Goal: Task Accomplishment & Management: Manage account settings

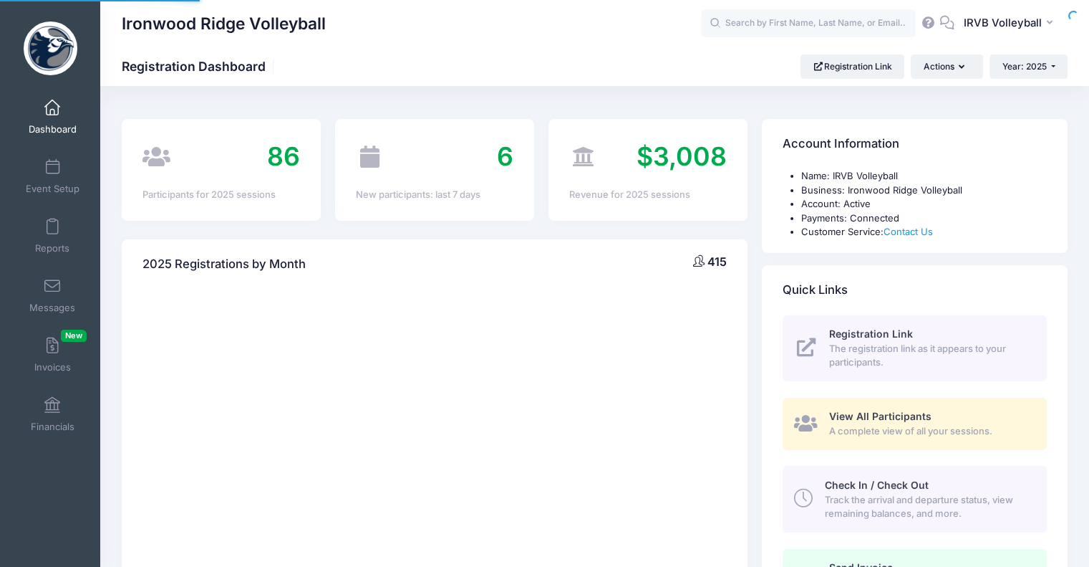
select select
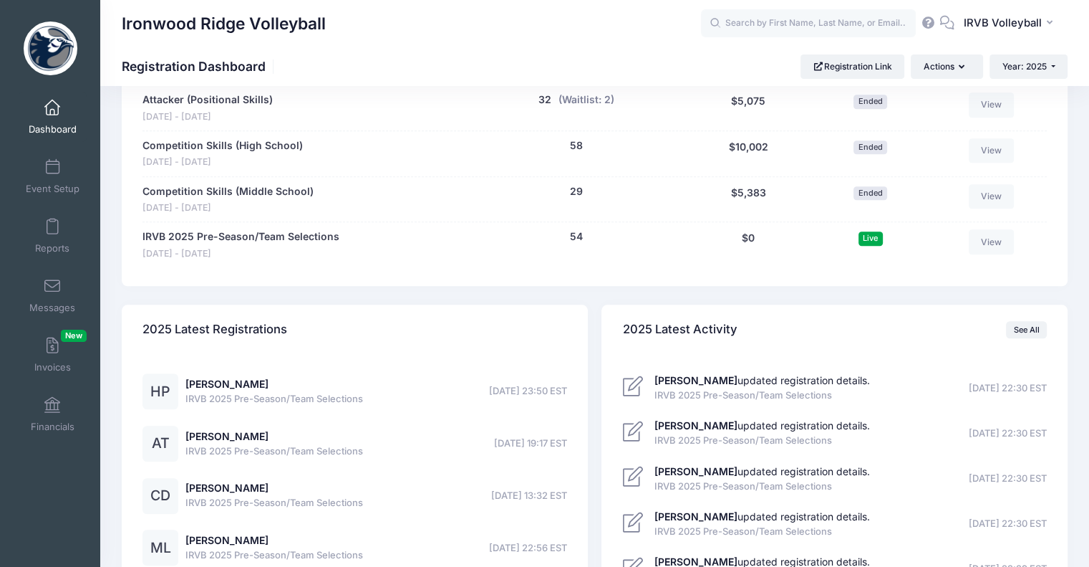
scroll to position [1074, 0]
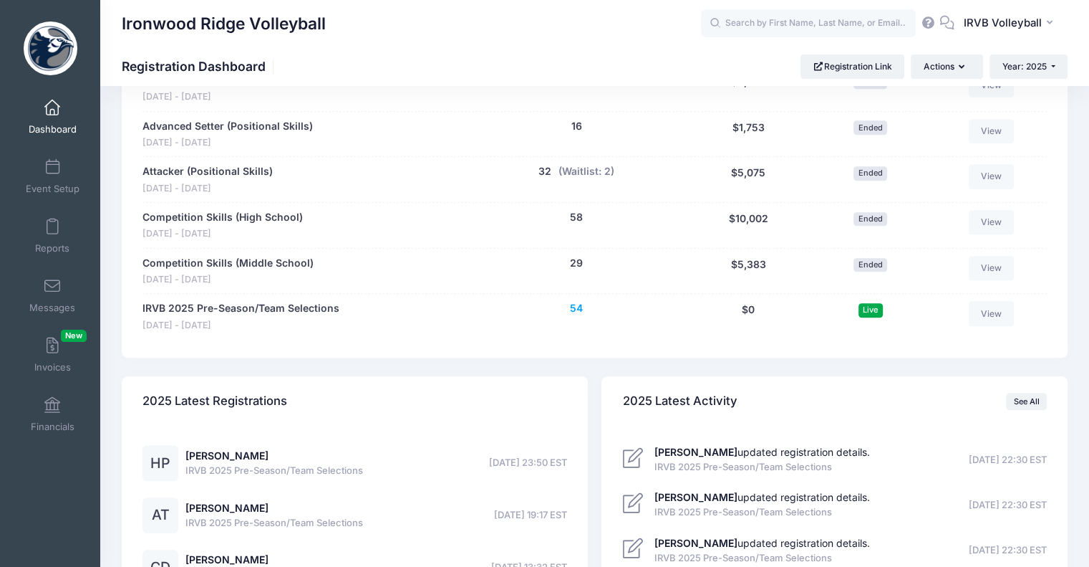
click at [573, 309] on button "54" at bounding box center [576, 308] width 13 height 15
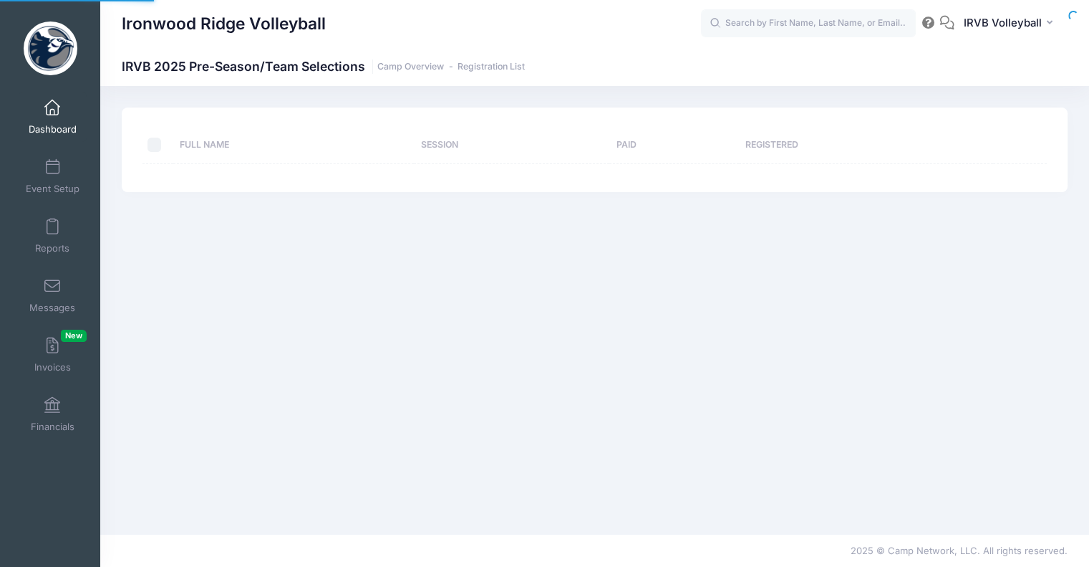
select select "10"
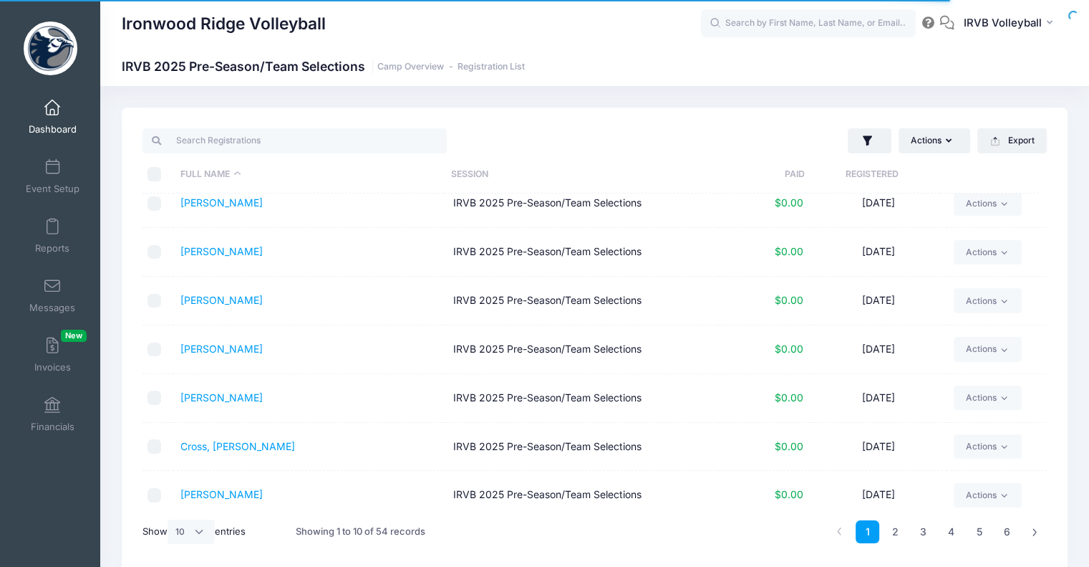
scroll to position [168, 0]
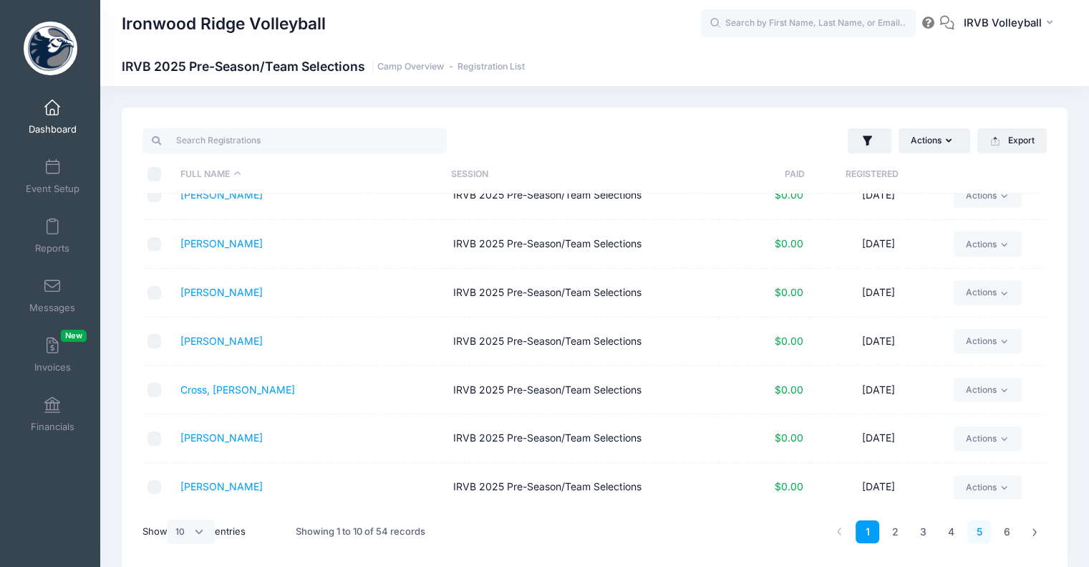
click at [980, 532] on link "5" at bounding box center [980, 532] width 24 height 24
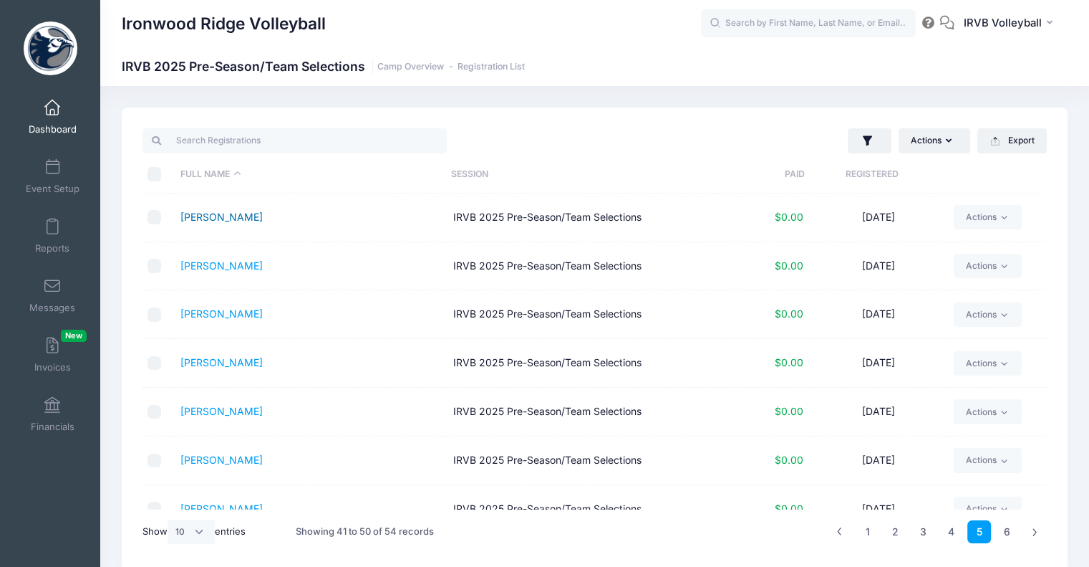
click at [192, 216] on link "Quiri, Ashlyn" at bounding box center [222, 217] width 82 height 12
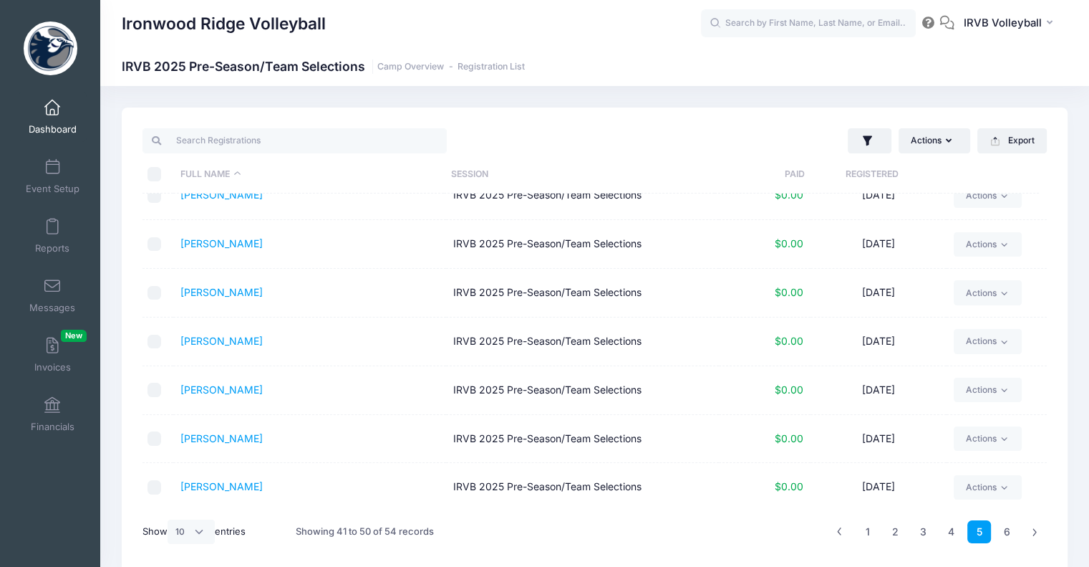
scroll to position [168, 0]
click at [951, 529] on link "4" at bounding box center [952, 532] width 24 height 24
click at [986, 531] on link "5" at bounding box center [980, 532] width 24 height 24
click at [1009, 531] on link "6" at bounding box center [1008, 532] width 24 height 24
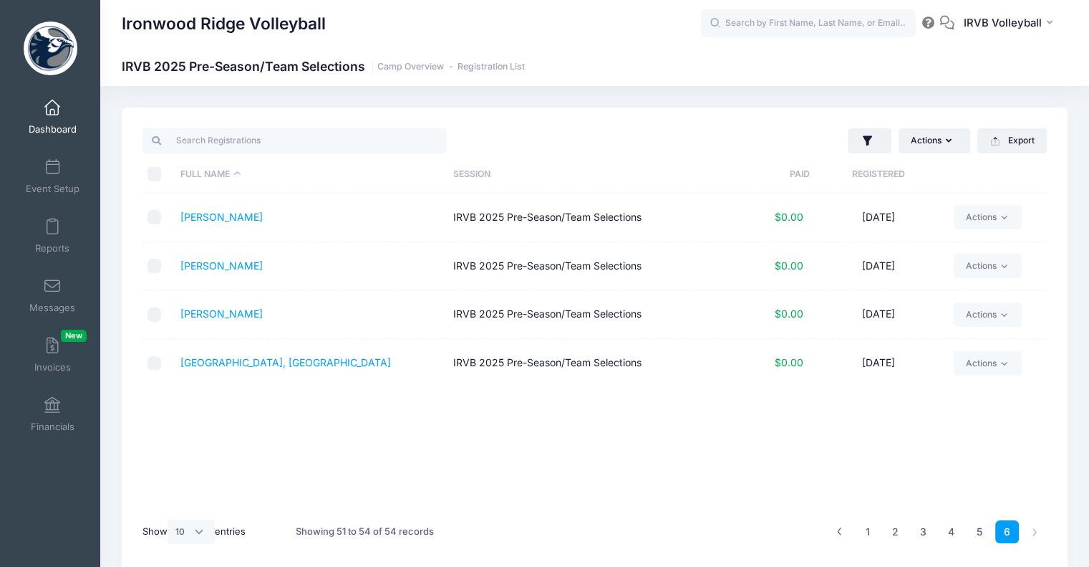
scroll to position [0, 0]
click at [977, 538] on link "5" at bounding box center [980, 532] width 24 height 24
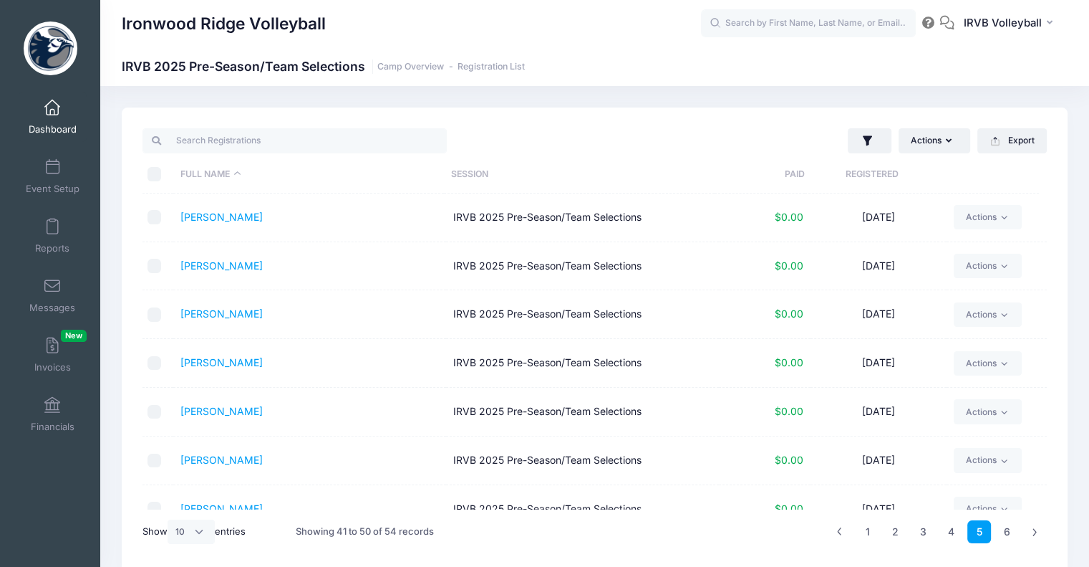
scroll to position [168, 0]
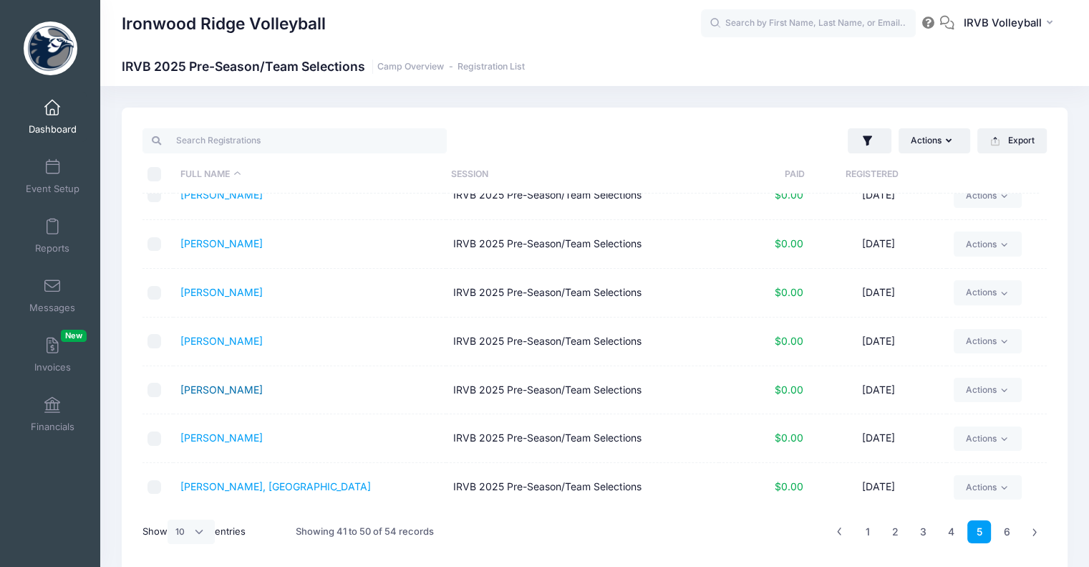
click at [221, 383] on link "Theis, Alex" at bounding box center [222, 389] width 82 height 12
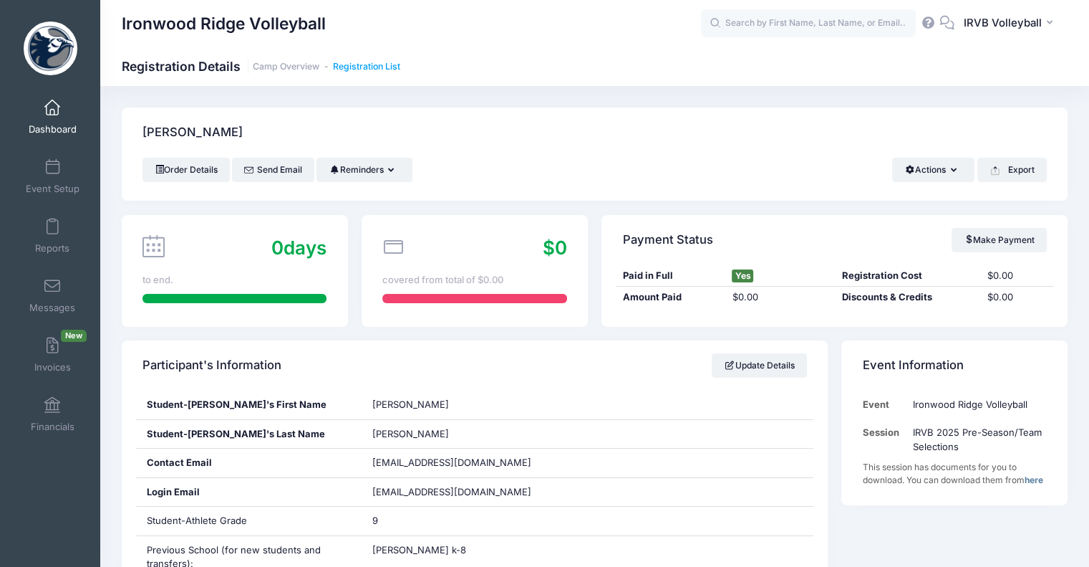
click at [338, 71] on link "Registration List" at bounding box center [366, 67] width 67 height 11
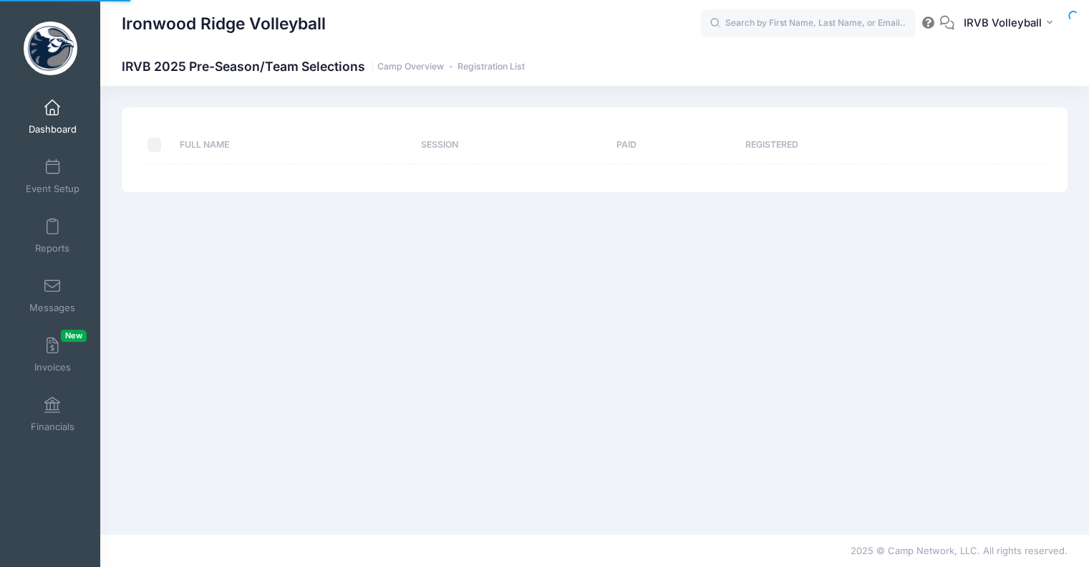
select select "10"
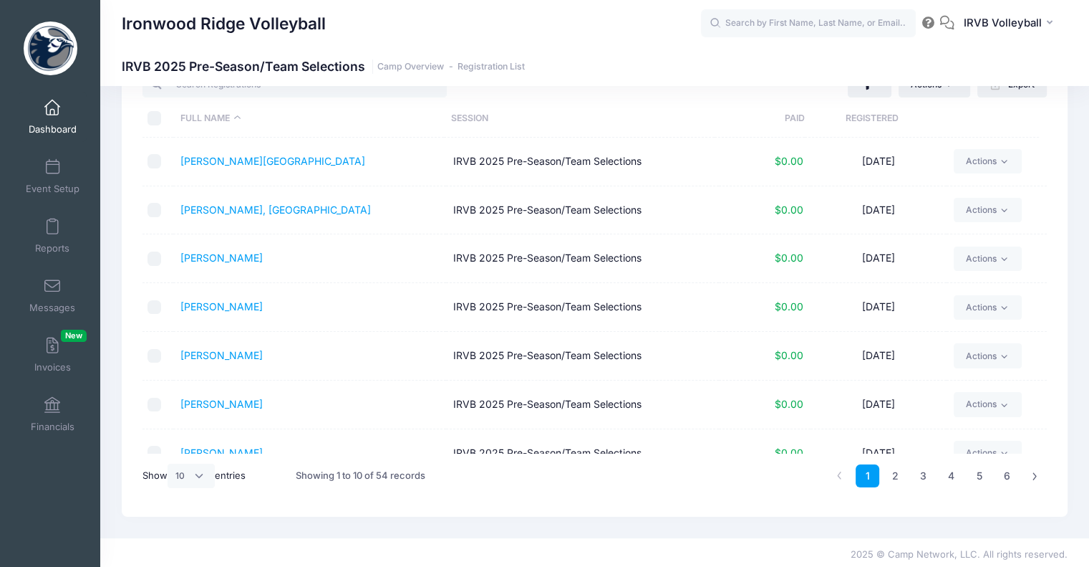
scroll to position [59, 0]
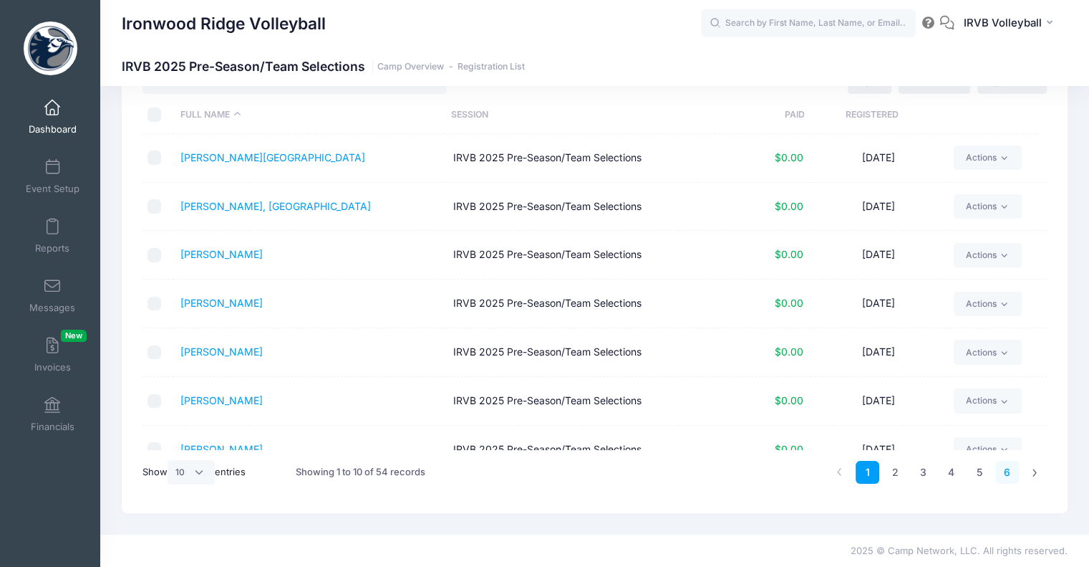
click at [1007, 473] on link "6" at bounding box center [1008, 473] width 24 height 24
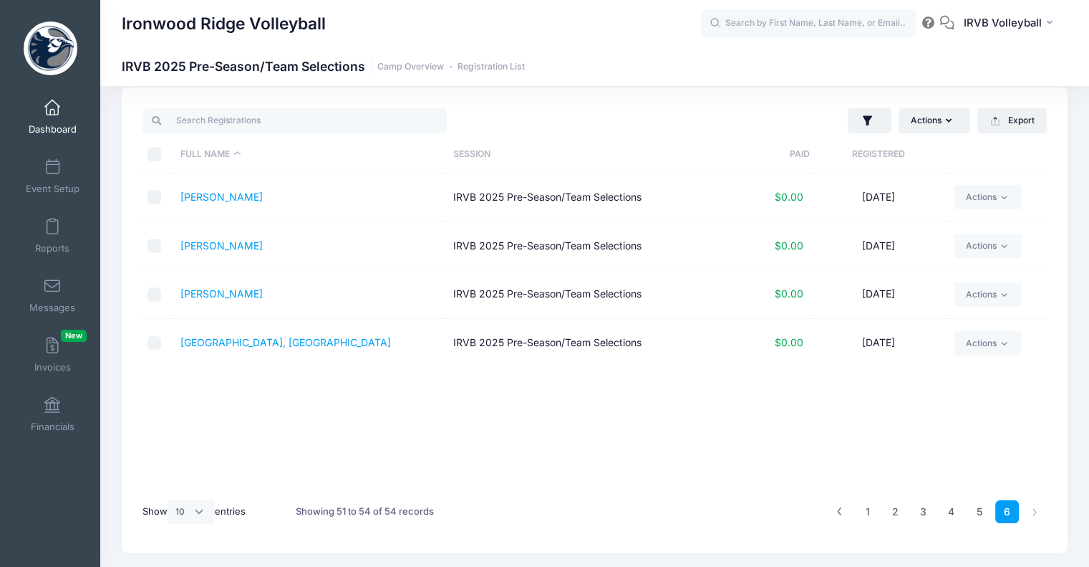
scroll to position [0, 0]
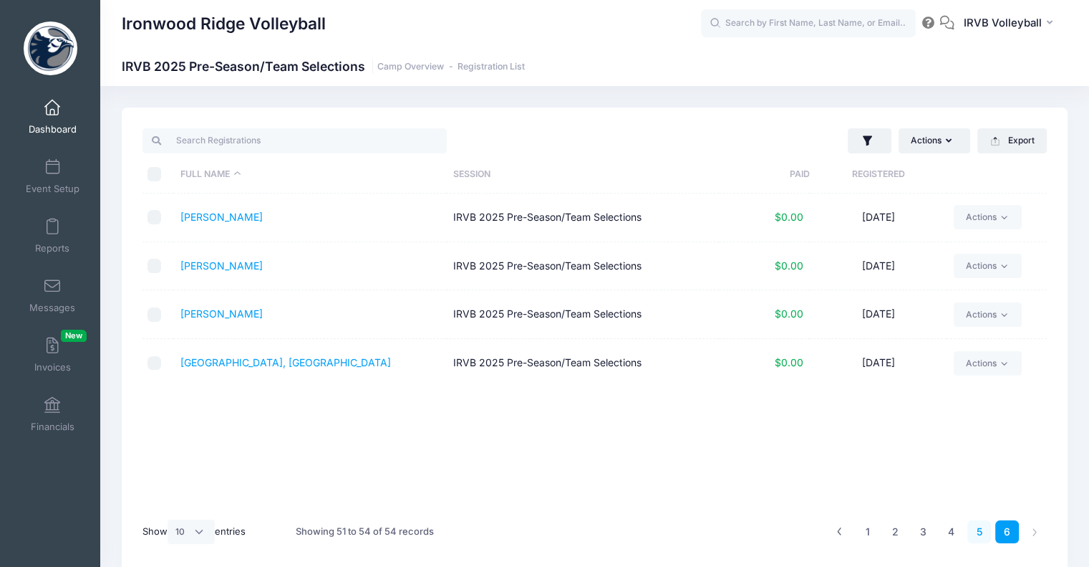
click at [975, 525] on link "5" at bounding box center [980, 532] width 24 height 24
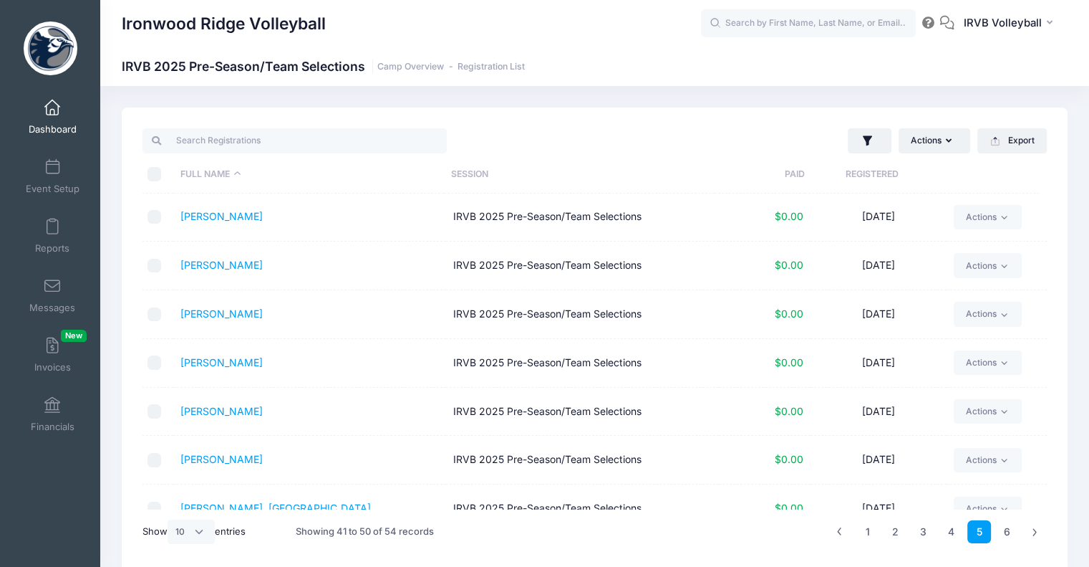
scroll to position [168, 0]
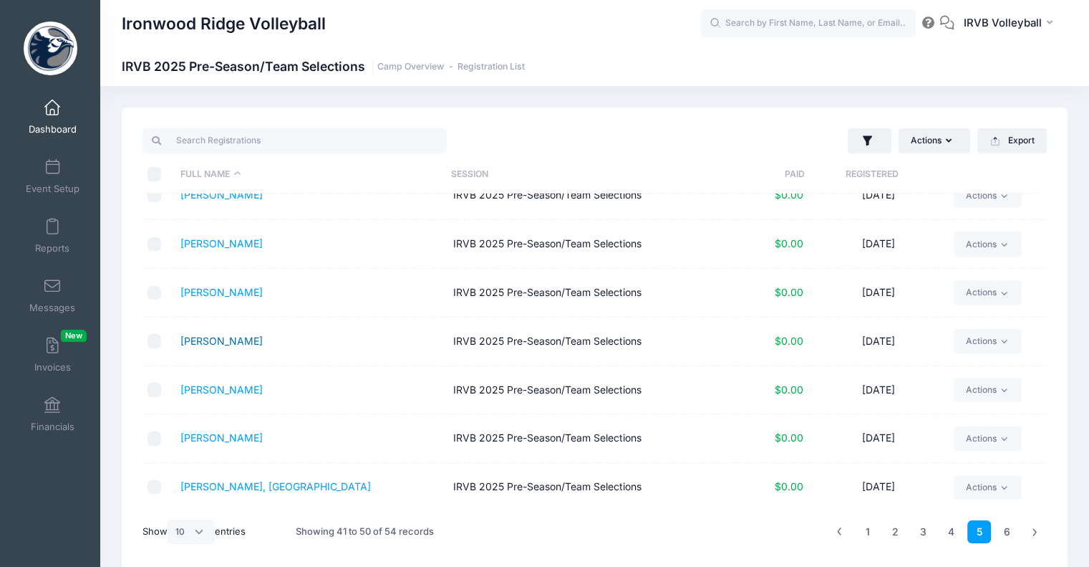
click at [218, 344] on link "[PERSON_NAME]" at bounding box center [222, 341] width 82 height 12
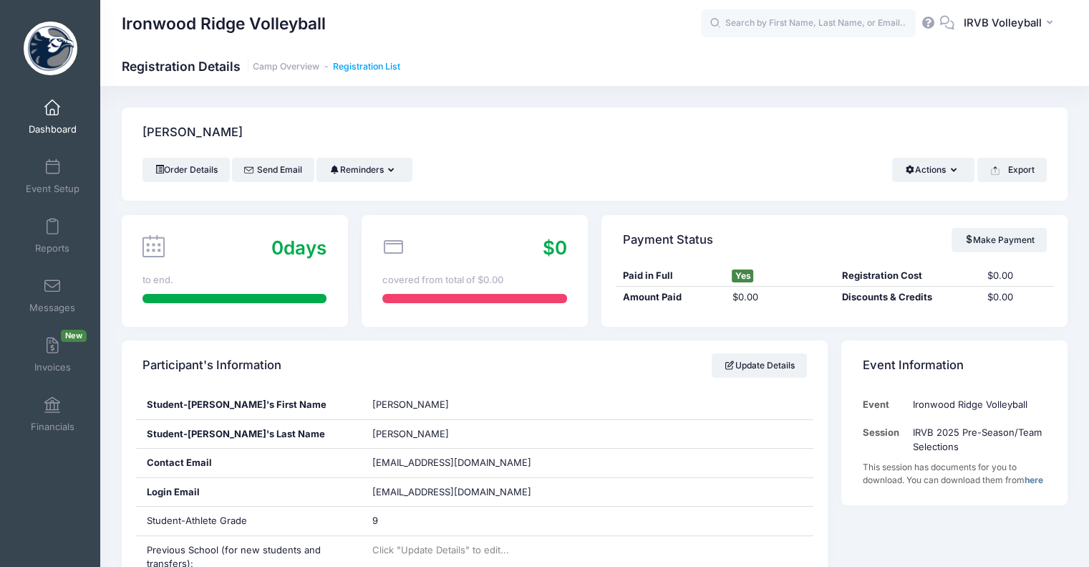
click at [380, 71] on link "Registration List" at bounding box center [366, 67] width 67 height 11
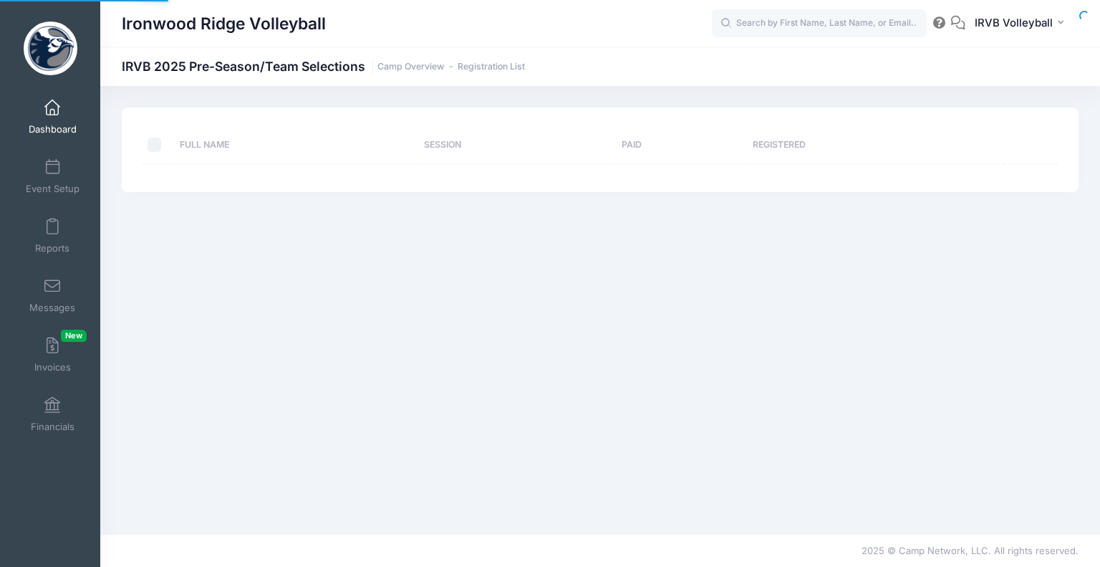
select select "10"
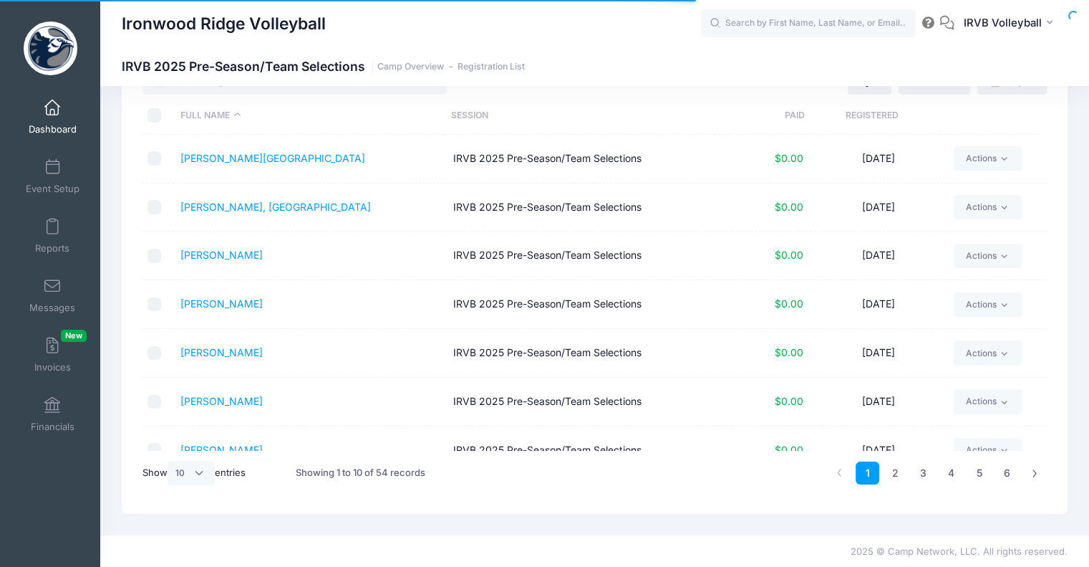
scroll to position [59, 0]
click at [981, 475] on link "5" at bounding box center [980, 473] width 24 height 24
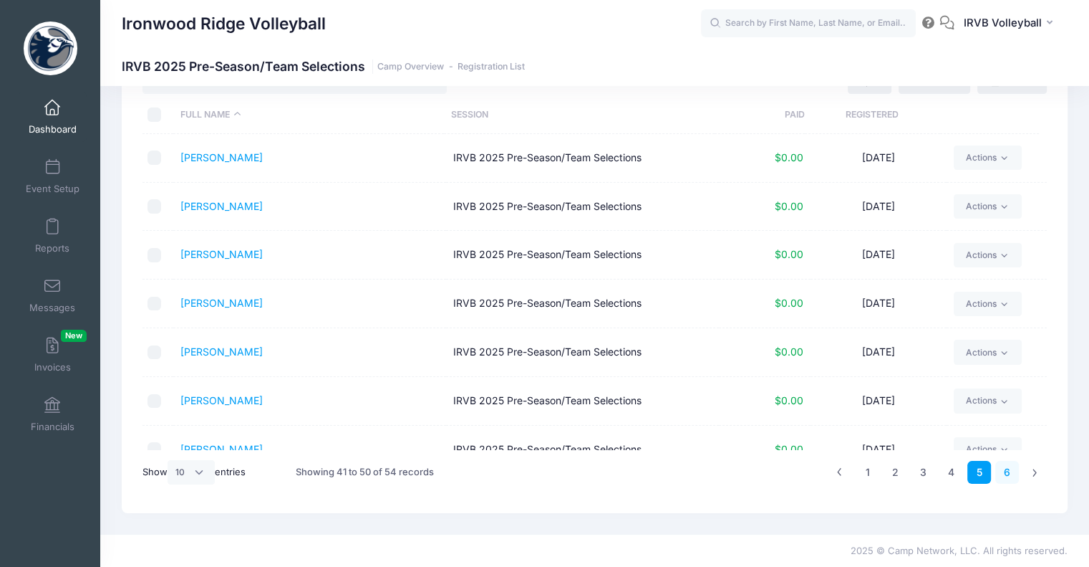
click at [1006, 472] on link "6" at bounding box center [1008, 473] width 24 height 24
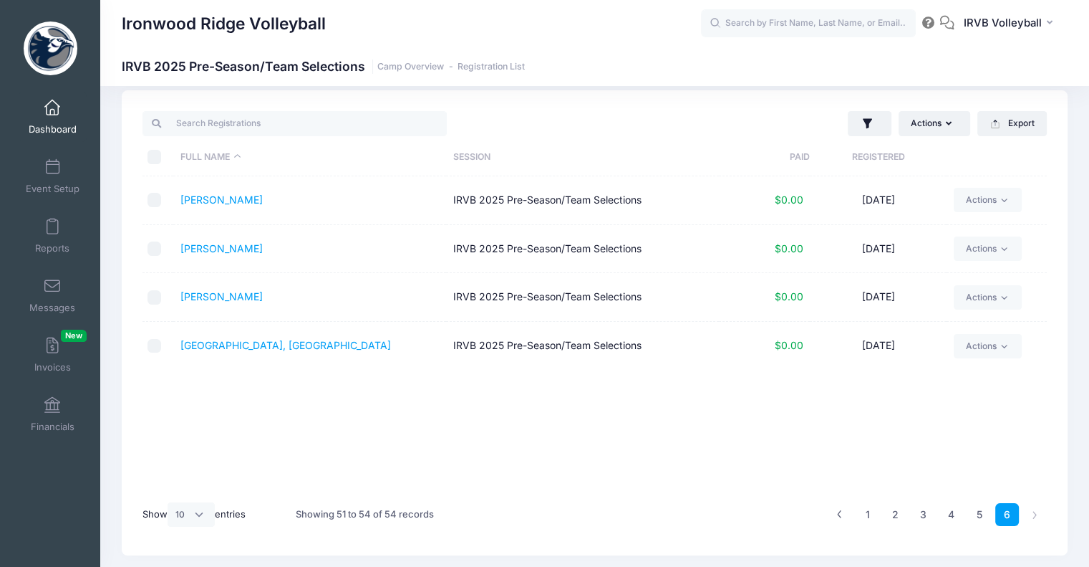
scroll to position [0, 0]
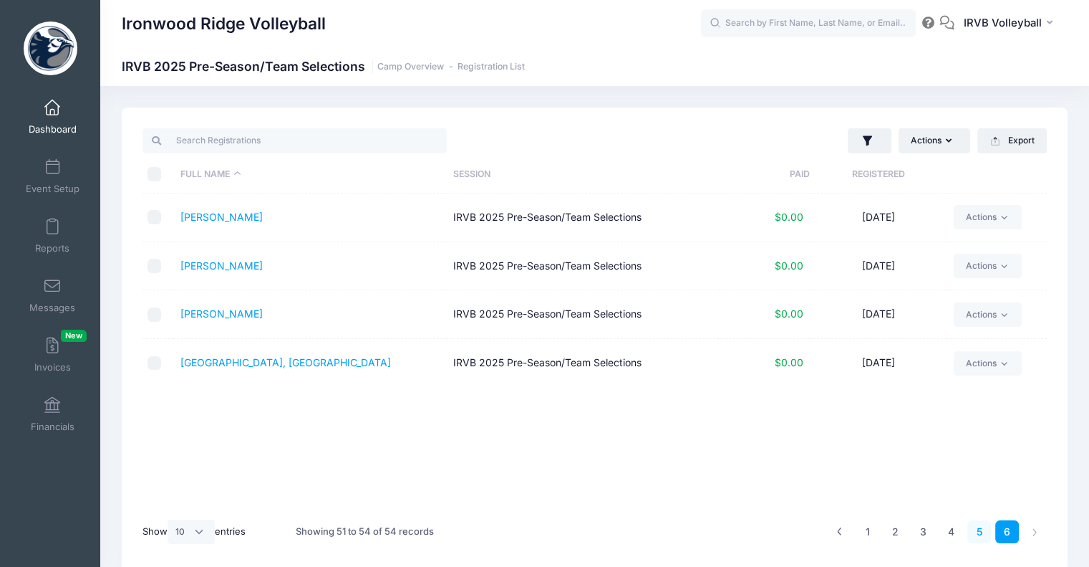
click at [977, 527] on link "5" at bounding box center [980, 532] width 24 height 24
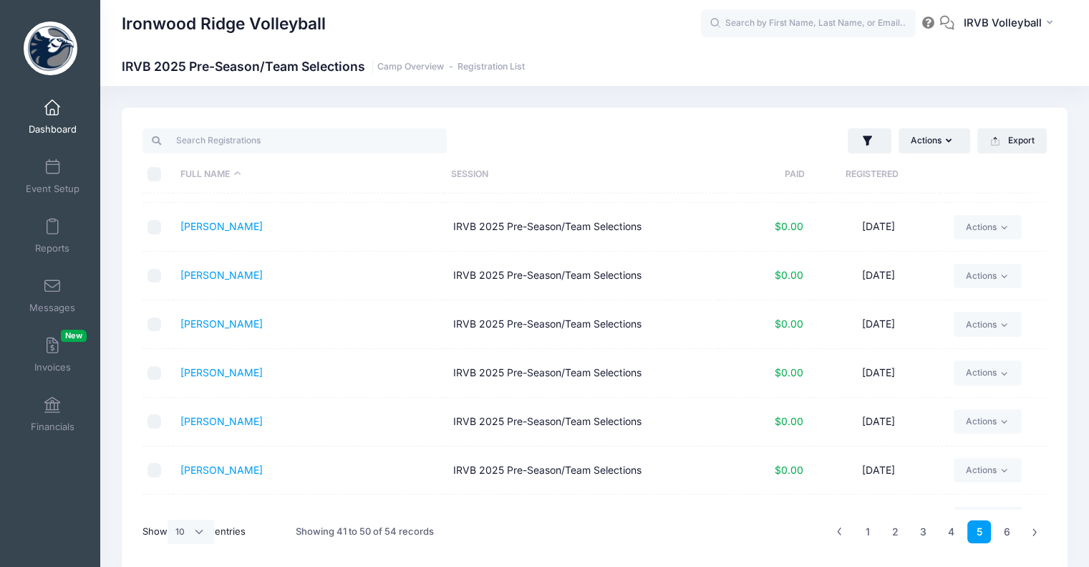
scroll to position [168, 0]
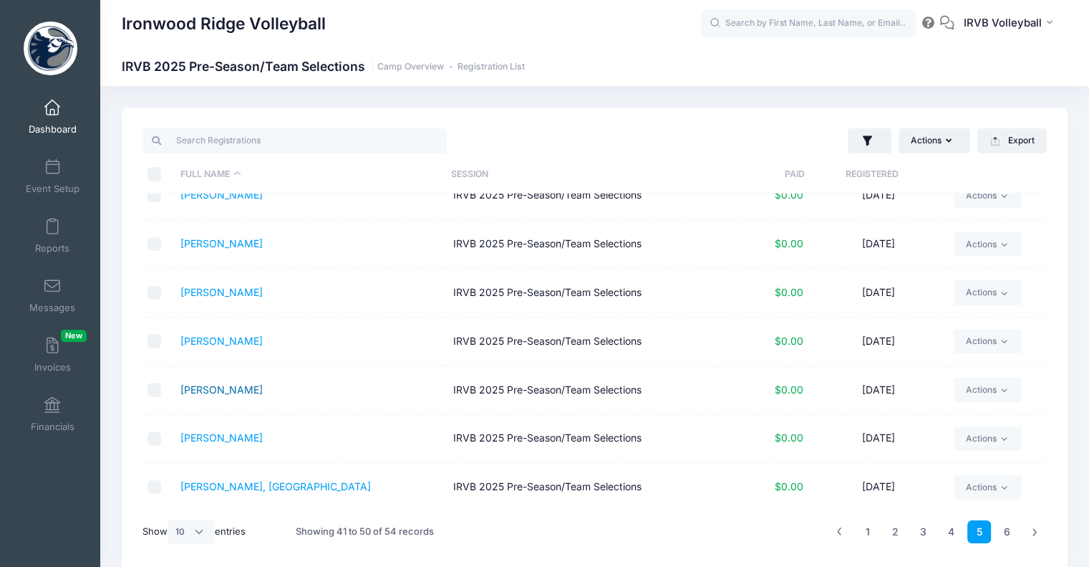
click at [229, 388] on link "[PERSON_NAME]" at bounding box center [222, 389] width 82 height 12
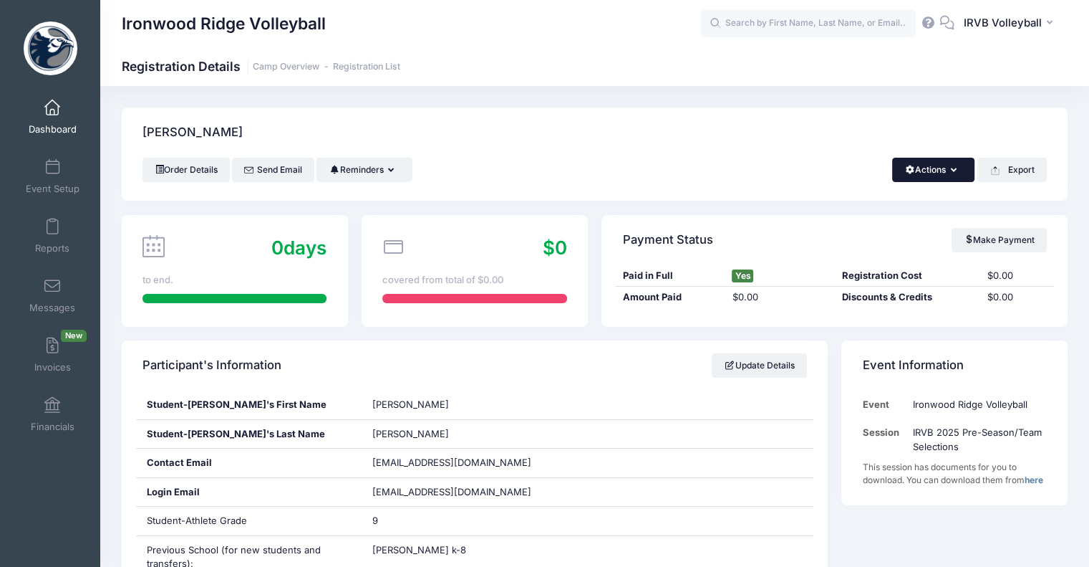
click at [953, 170] on icon "button" at bounding box center [956, 170] width 11 height 0
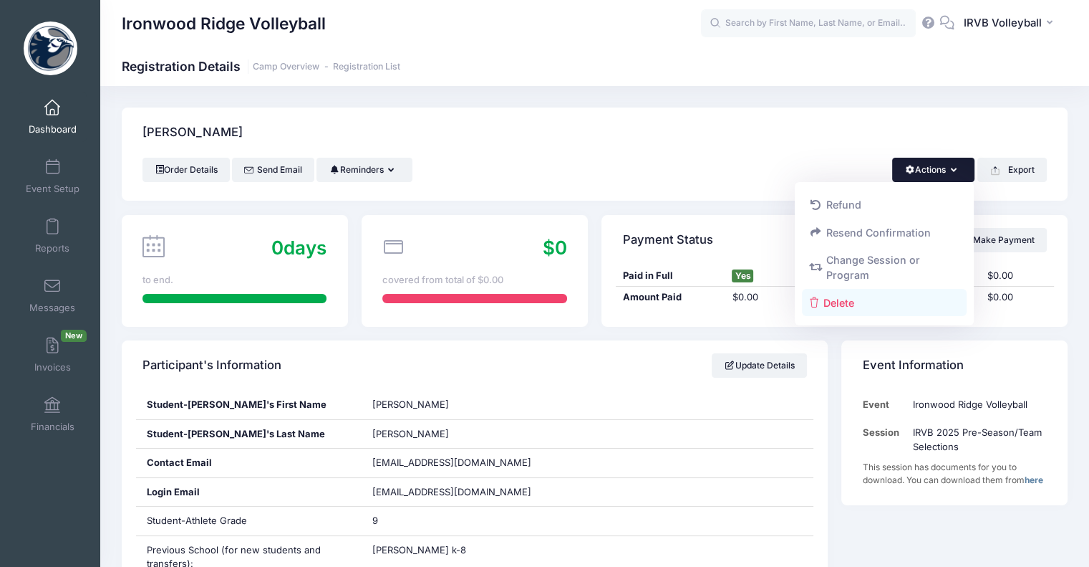
click at [823, 309] on link "Delete" at bounding box center [884, 302] width 165 height 27
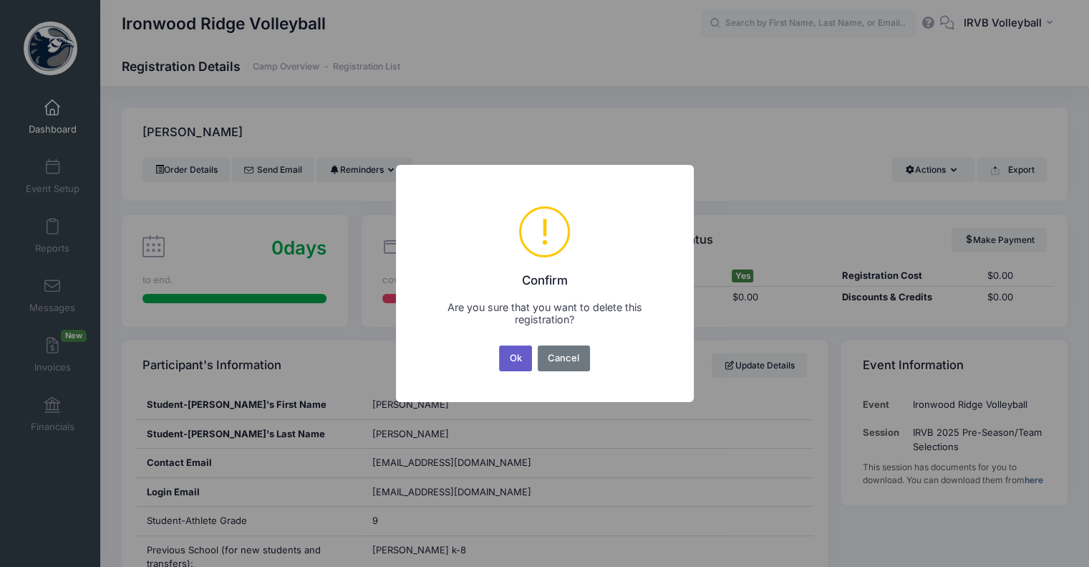
click at [524, 350] on button "Ok" at bounding box center [515, 358] width 33 height 26
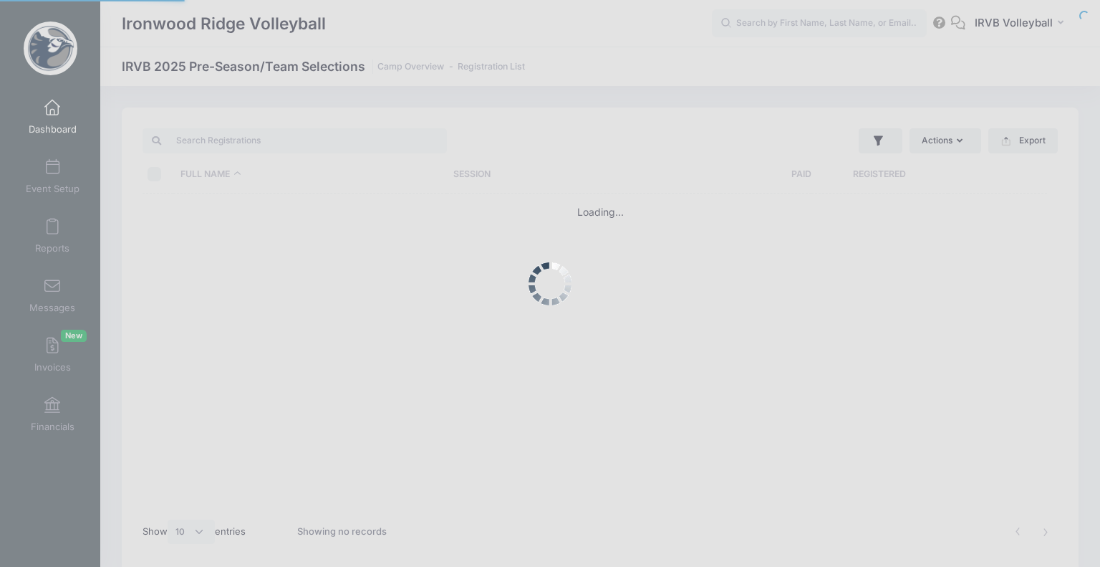
select select "10"
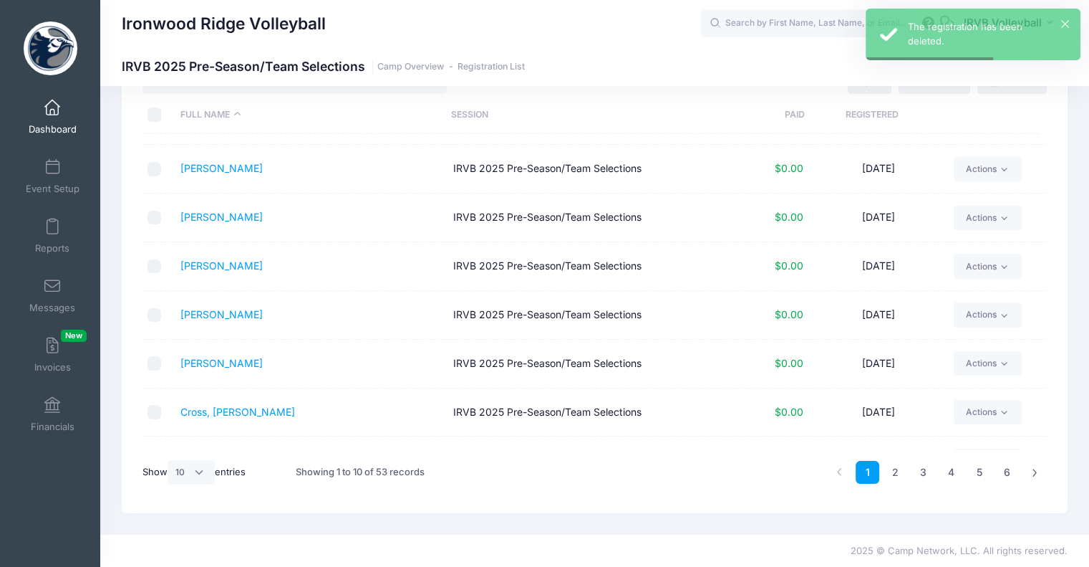
scroll to position [168, 0]
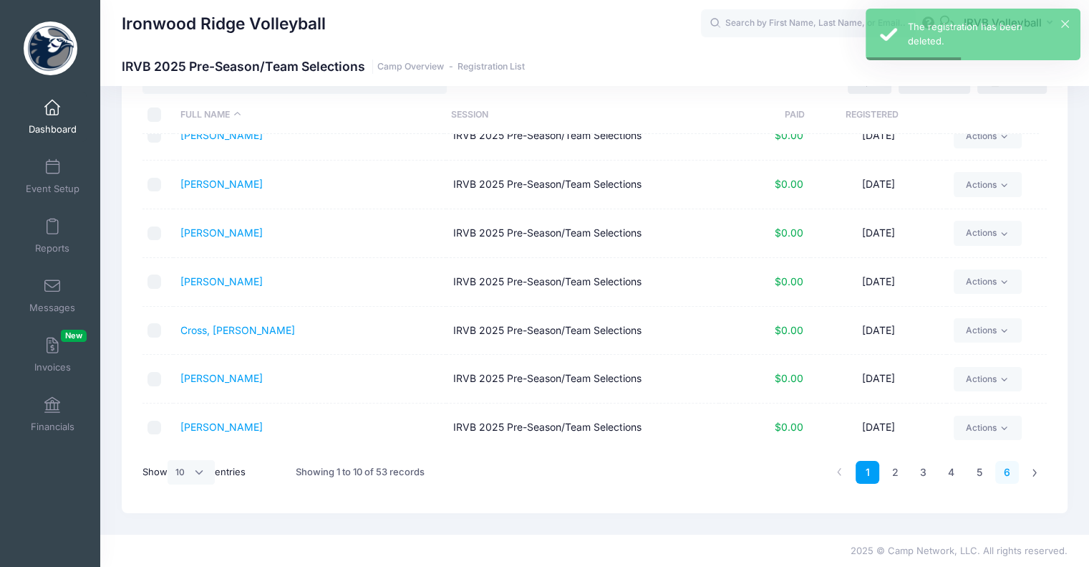
click at [1000, 472] on link "6" at bounding box center [1008, 473] width 24 height 24
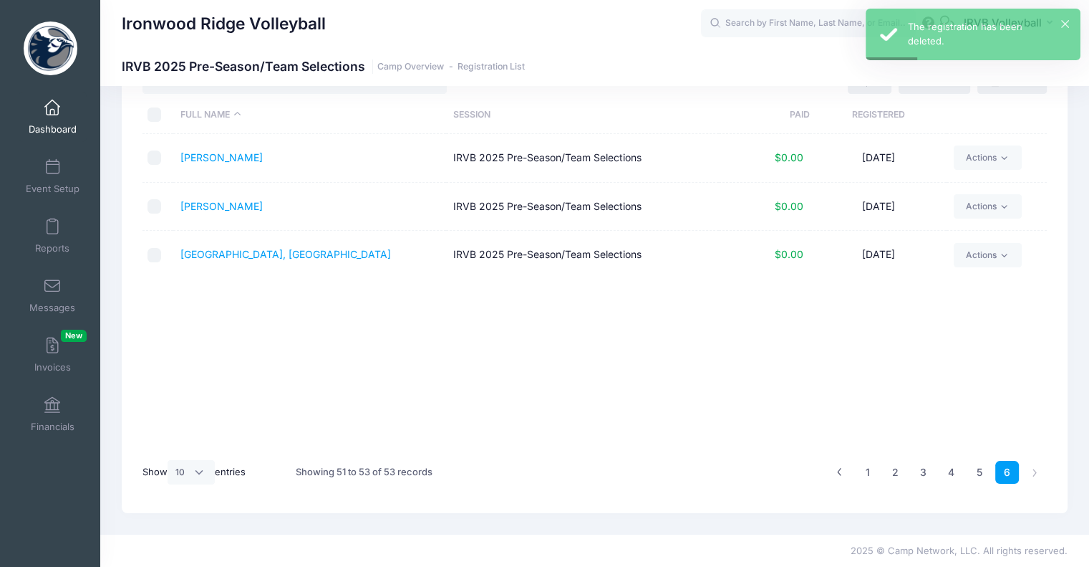
scroll to position [0, 0]
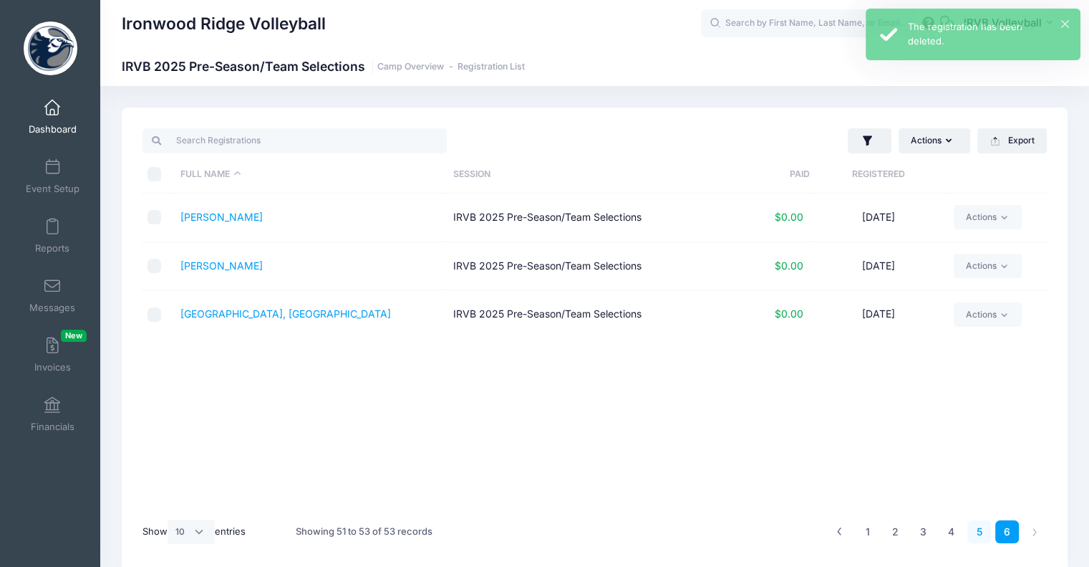
click at [983, 525] on link "5" at bounding box center [980, 532] width 24 height 24
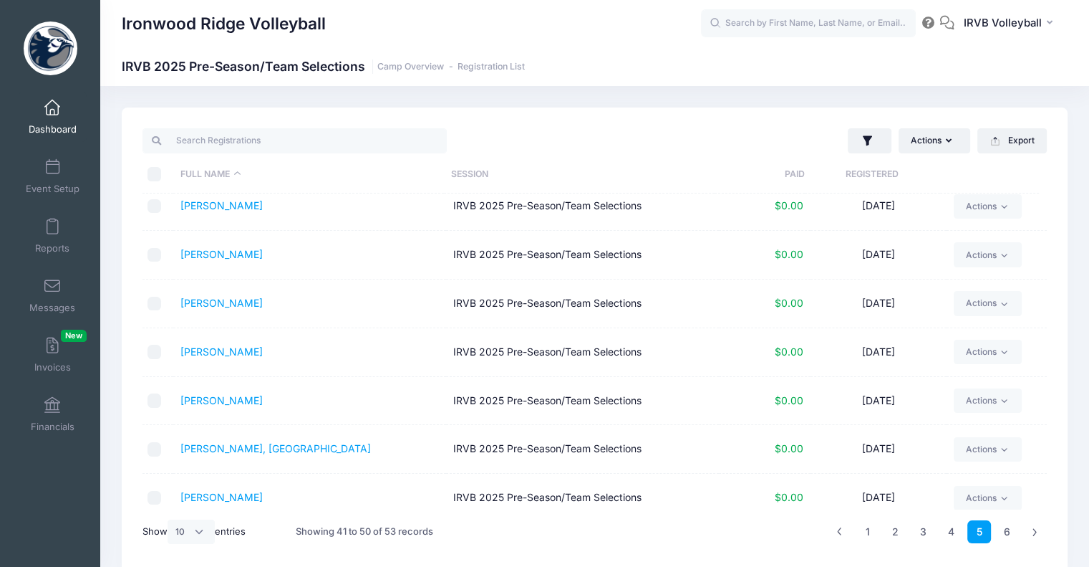
scroll to position [168, 0]
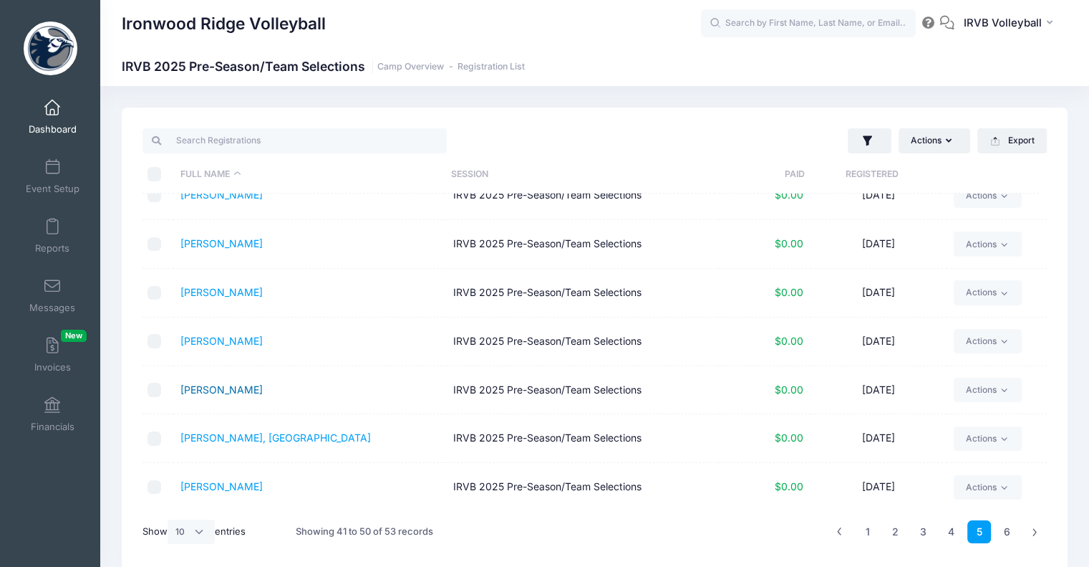
click at [223, 388] on link "[PERSON_NAME]" at bounding box center [222, 389] width 82 height 12
